Goal: Transaction & Acquisition: Purchase product/service

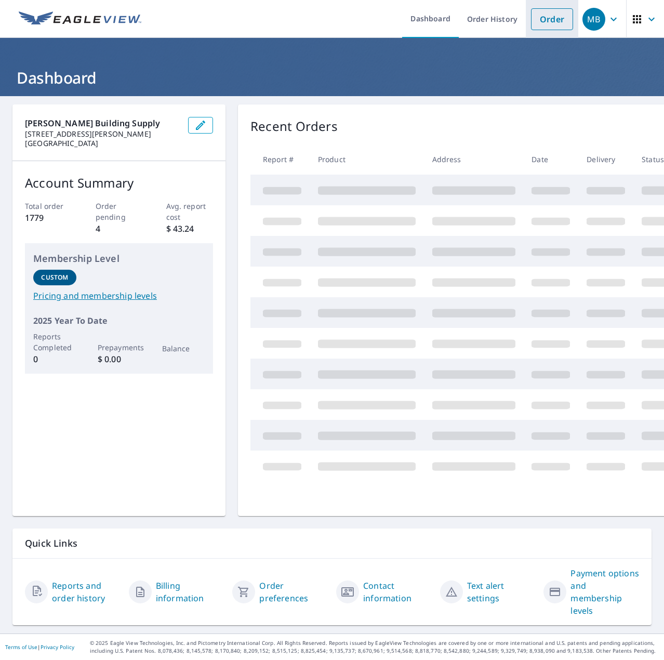
click at [536, 21] on link "Order" at bounding box center [552, 19] width 42 height 22
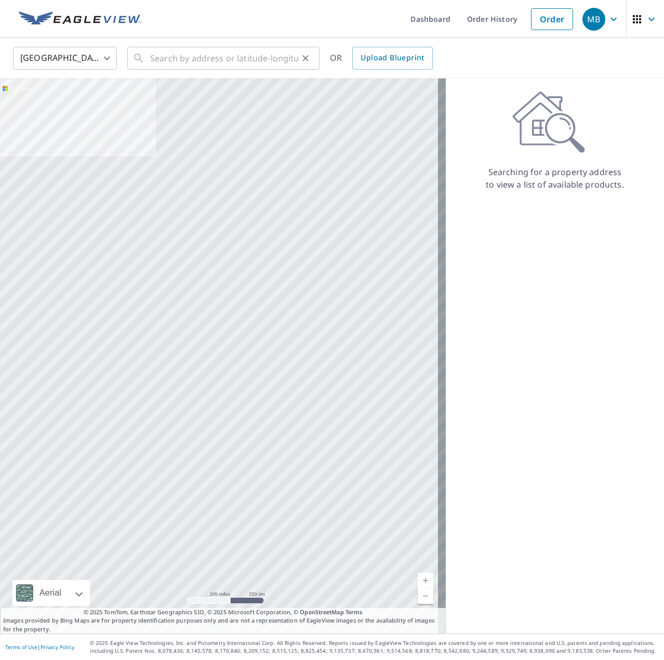
click at [150, 55] on div "​" at bounding box center [223, 58] width 192 height 23
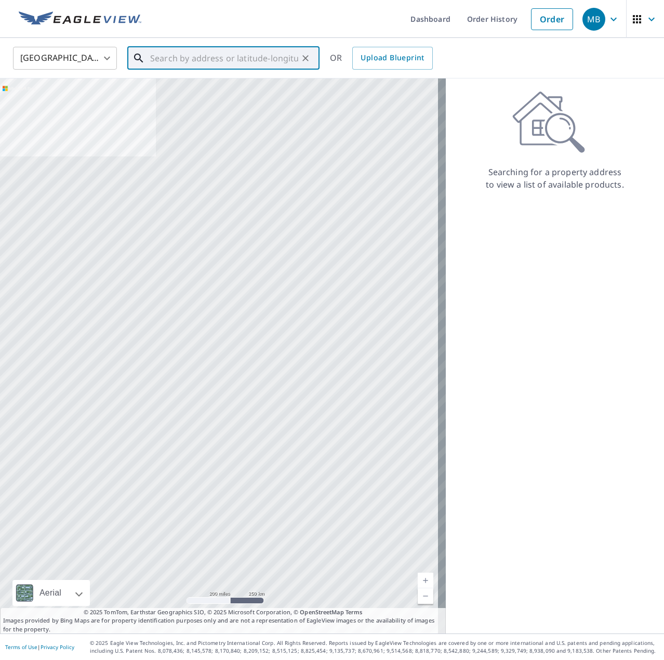
paste input "[STREET_ADDRESS]"
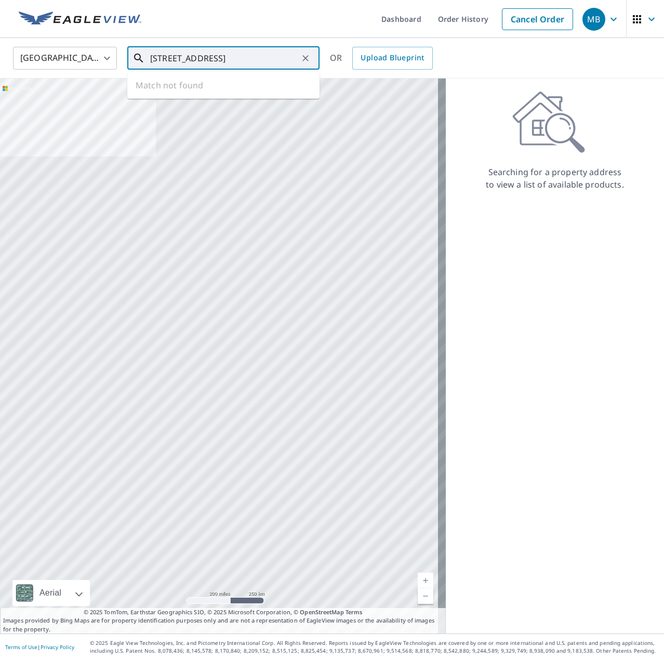
type input "[STREET_ADDRESS]"
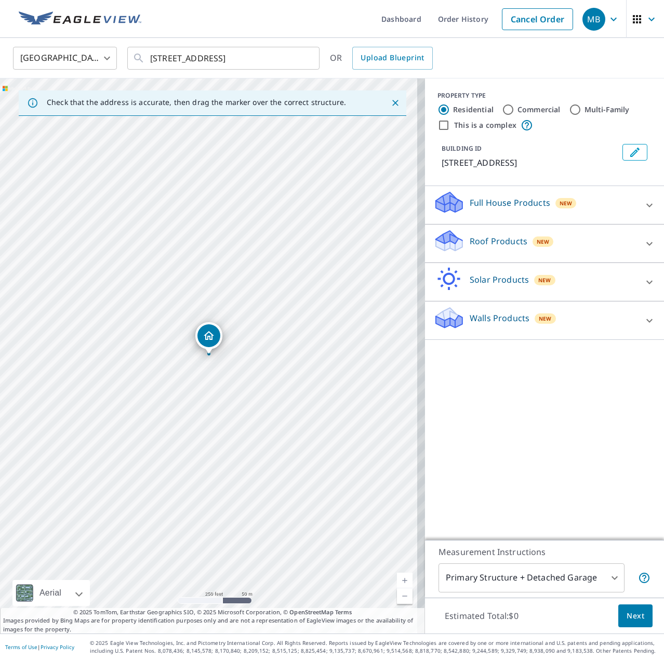
click at [475, 237] on p "Roof Products" at bounding box center [498, 241] width 58 height 12
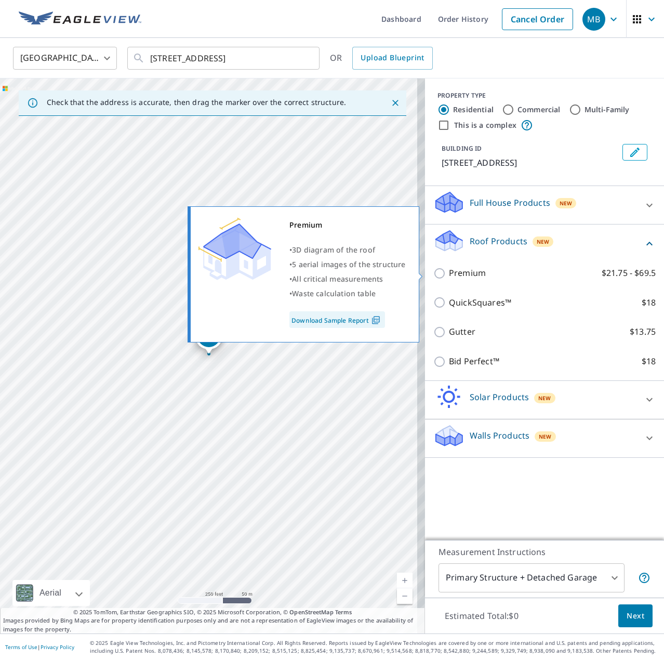
drag, startPoint x: 462, startPoint y: 270, endPoint x: 482, endPoint y: 319, distance: 53.1
click at [462, 270] on p "Premium" at bounding box center [467, 272] width 37 height 13
click at [449, 270] on input "Premium $21.75 - $69.5" at bounding box center [441, 273] width 16 height 12
checkbox input "true"
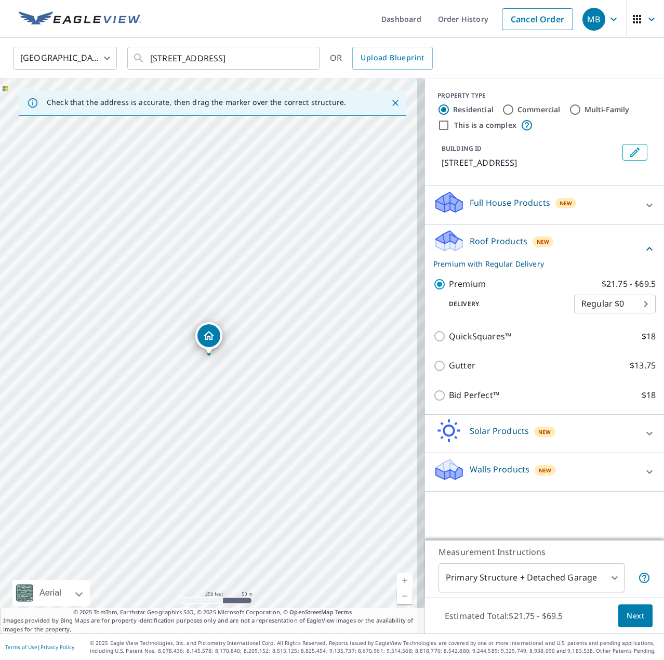
click at [638, 614] on button "Next" at bounding box center [635, 615] width 34 height 23
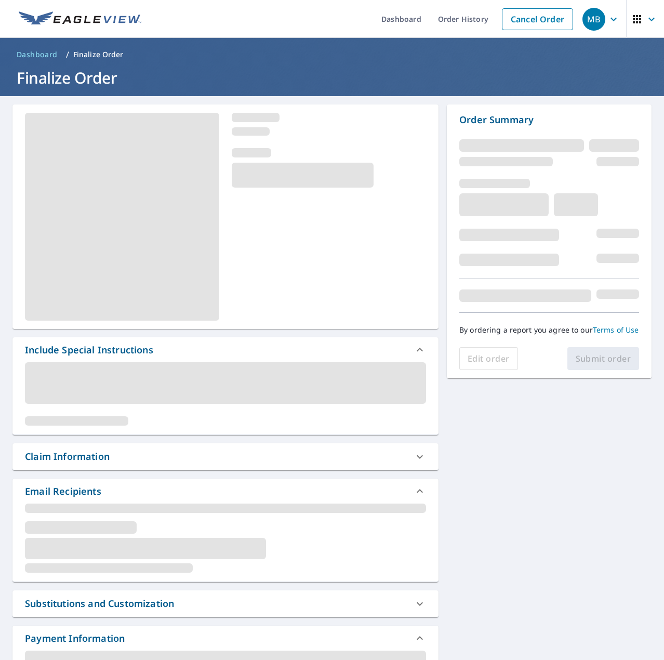
click at [176, 450] on div "Claim Information" at bounding box center [216, 456] width 382 height 14
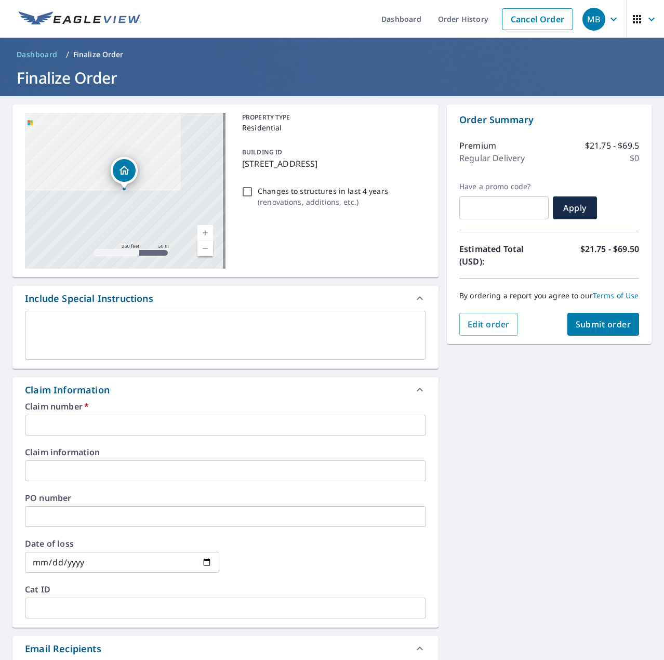
click at [50, 417] on input "text" at bounding box center [225, 424] width 401 height 21
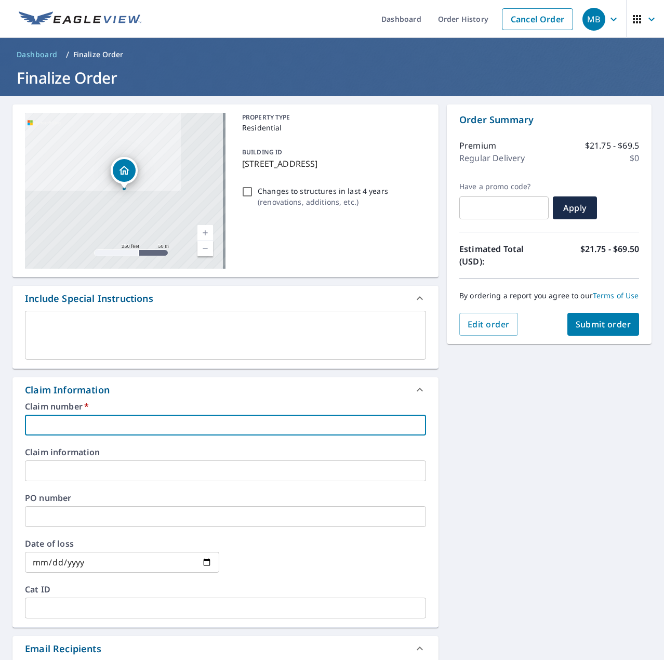
type input "7564697"
click at [594, 330] on span "Submit order" at bounding box center [603, 323] width 56 height 11
checkbox input "true"
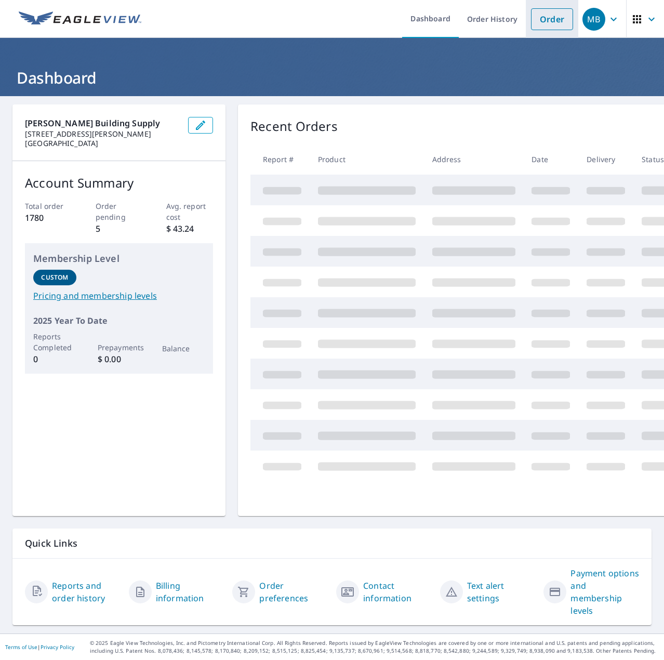
click at [531, 24] on link "Order" at bounding box center [552, 19] width 42 height 22
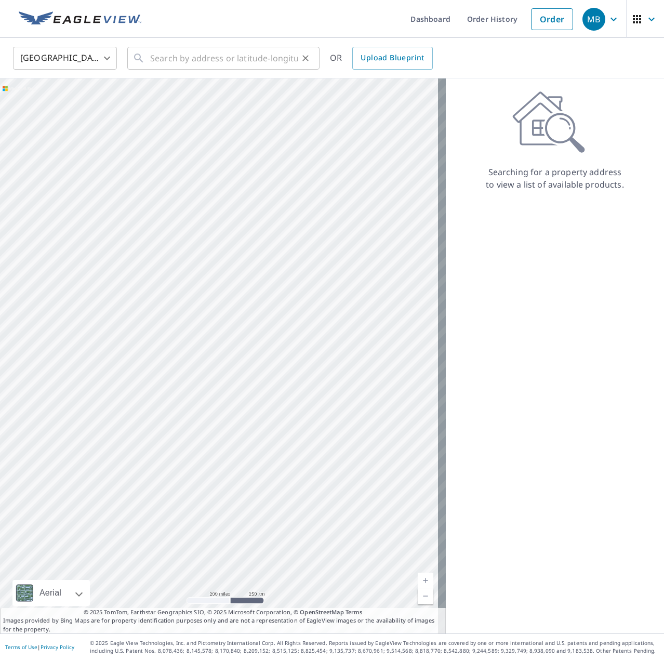
click at [138, 60] on icon at bounding box center [138, 58] width 12 height 12
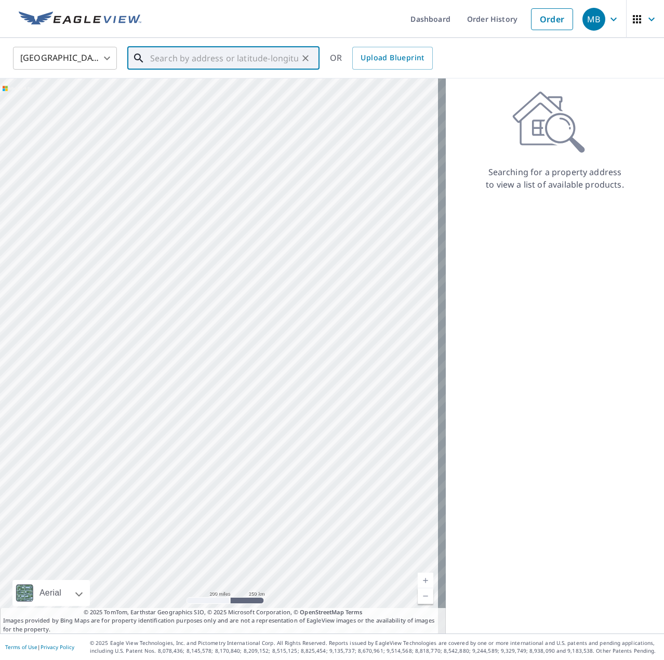
drag, startPoint x: 142, startPoint y: 59, endPoint x: 166, endPoint y: 51, distance: 25.1
click at [166, 51] on input "text" at bounding box center [224, 58] width 148 height 29
paste input "1349 Oakleaf Dr - St Ann"
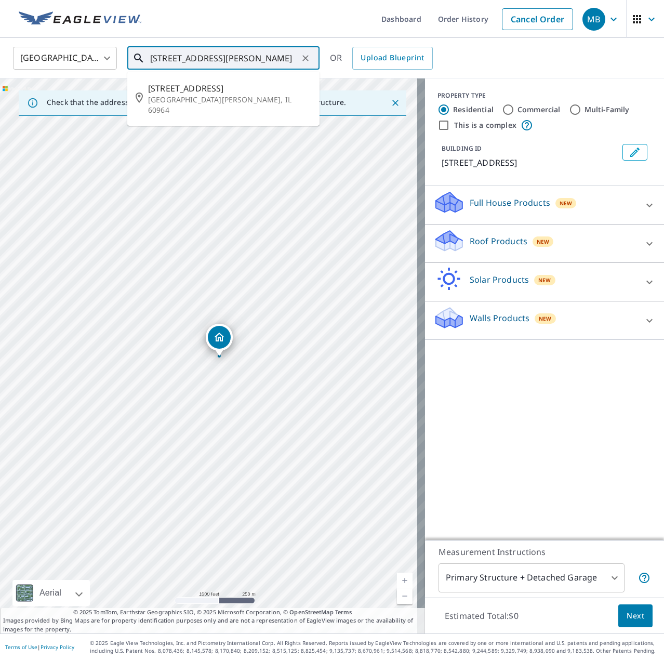
click at [257, 56] on input "1349 Oakleaf Dr - St Ann" at bounding box center [224, 58] width 148 height 29
type input "1349 Oakleaf Dr - St AnnE IL"
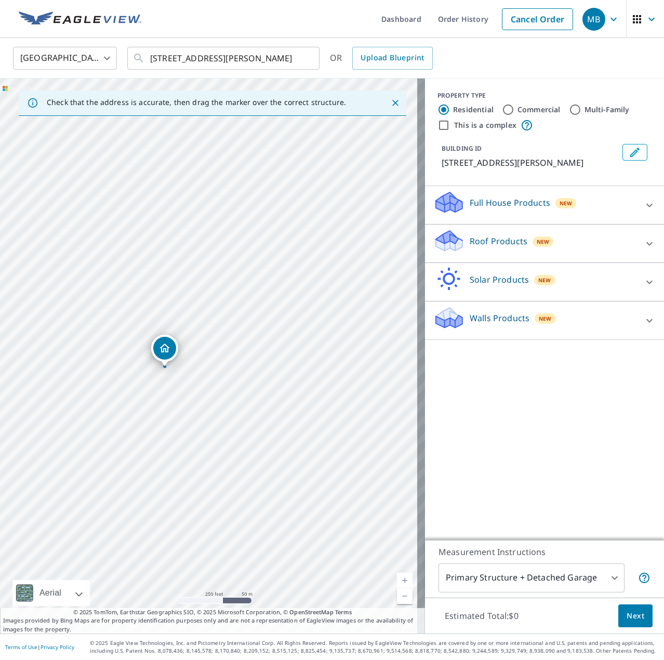
click at [497, 235] on p "Roof Products" at bounding box center [498, 241] width 58 height 12
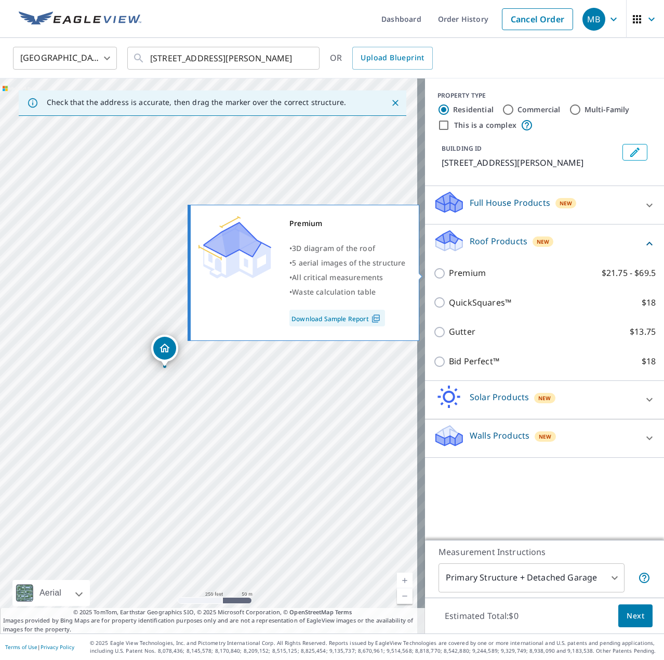
click at [449, 272] on p "Premium" at bounding box center [467, 272] width 37 height 13
click at [449, 272] on input "Premium $21.75 - $69.5" at bounding box center [441, 273] width 16 height 12
checkbox input "true"
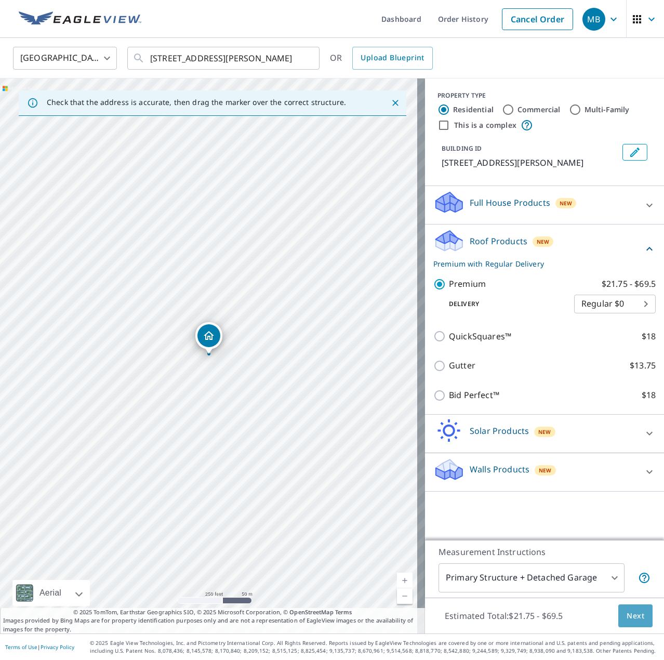
click at [631, 610] on span "Next" at bounding box center [635, 615] width 18 height 13
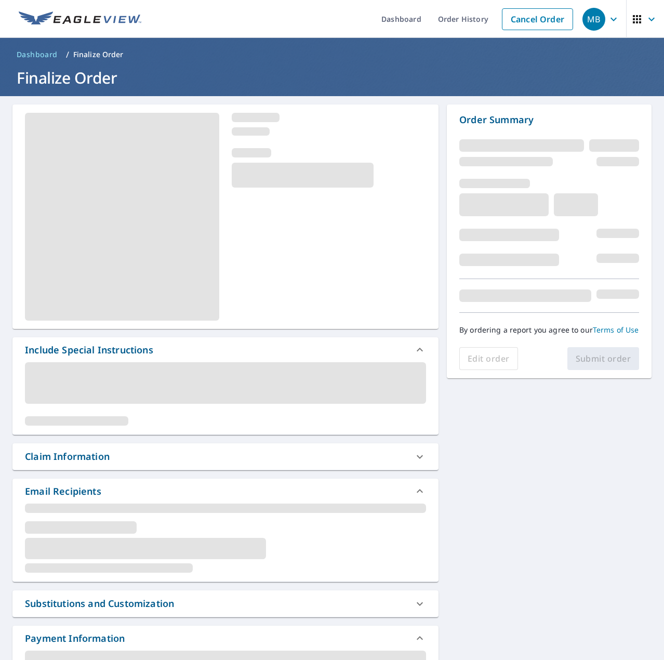
click at [121, 454] on div "Claim Information" at bounding box center [216, 456] width 382 height 14
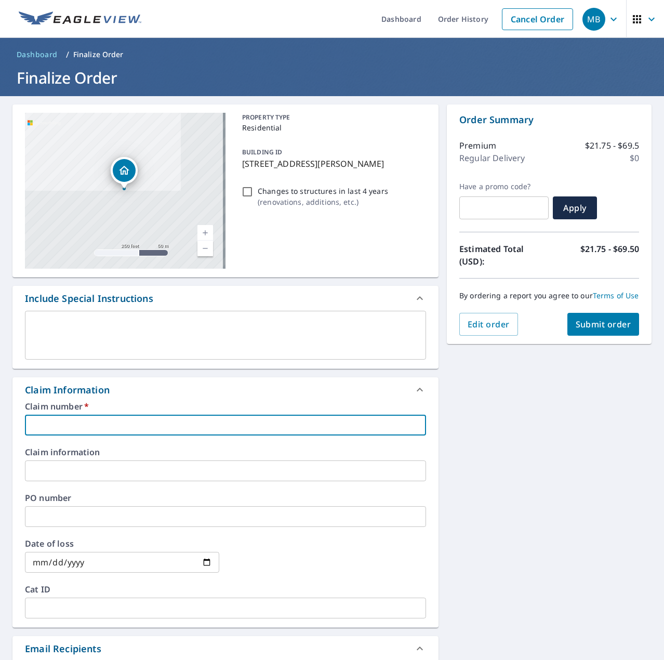
click at [110, 418] on input "text" at bounding box center [225, 424] width 401 height 21
type input "7564697"
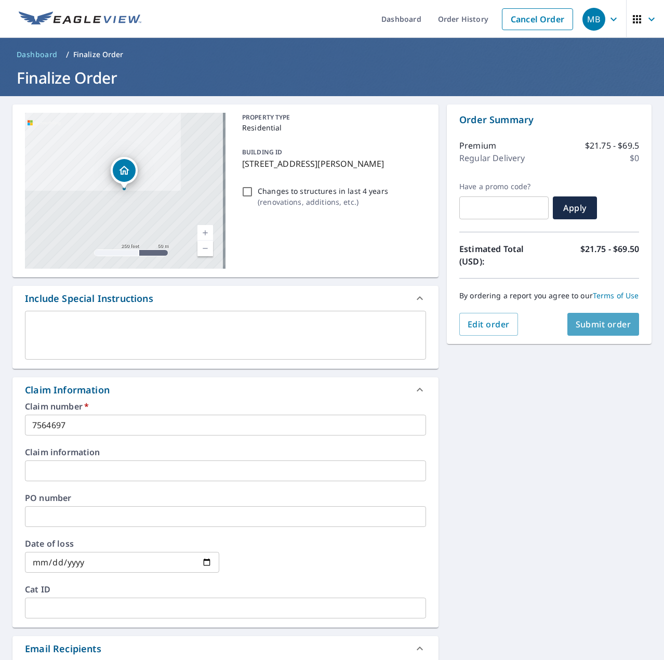
click at [577, 330] on span "Submit order" at bounding box center [603, 323] width 56 height 11
checkbox input "true"
